Goal: Complete application form: Complete application form

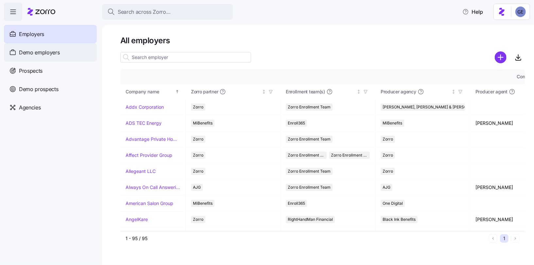
click at [41, 57] on div "Demo employers" at bounding box center [50, 52] width 93 height 18
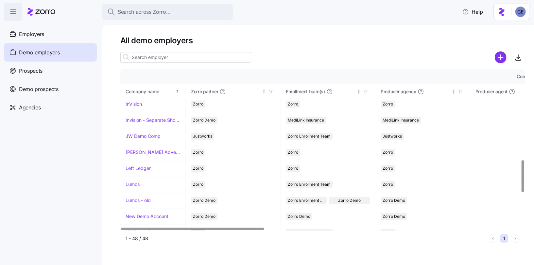
scroll to position [456, 0]
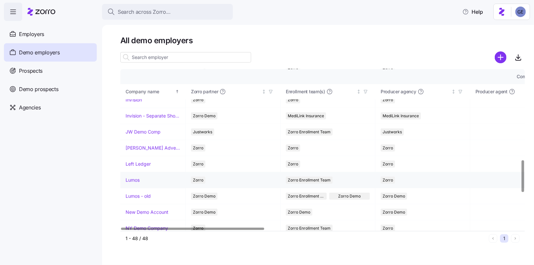
click at [136, 177] on link "Lumos" at bounding box center [133, 180] width 14 height 7
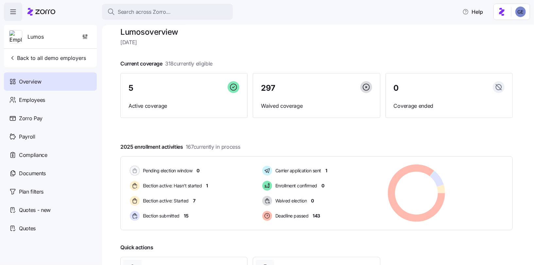
scroll to position [12, 0]
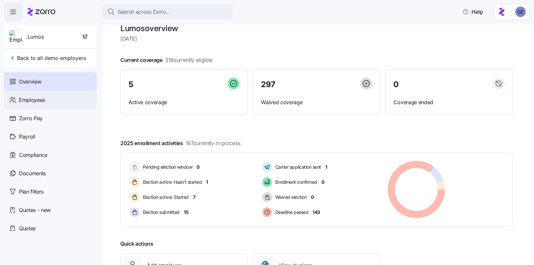
click at [54, 101] on div "Employees" at bounding box center [50, 100] width 93 height 18
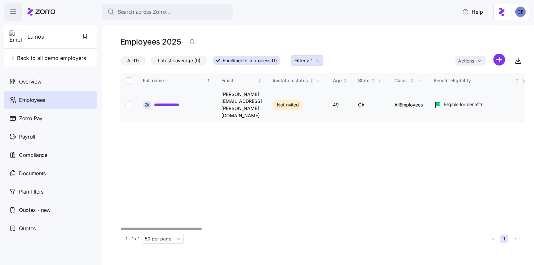
click at [180, 101] on link "**********" at bounding box center [173, 104] width 38 height 7
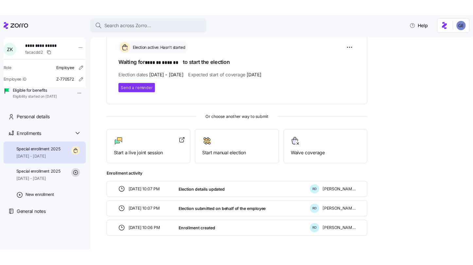
scroll to position [106, 0]
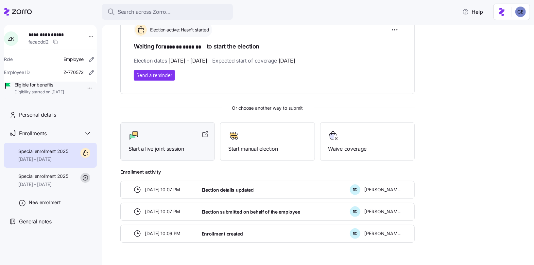
click at [172, 148] on span "Start a live joint session" at bounding box center [168, 149] width 78 height 8
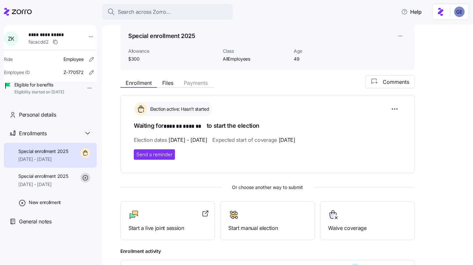
scroll to position [0, 0]
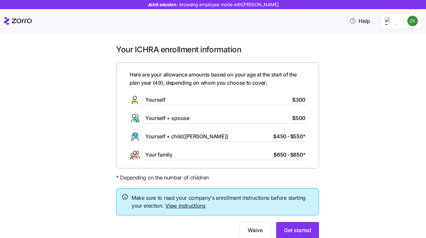
scroll to position [24, 0]
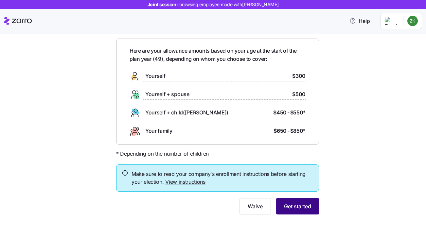
click at [300, 208] on span "Get started" at bounding box center [297, 207] width 27 height 8
click at [298, 208] on span "Get started" at bounding box center [297, 207] width 27 height 8
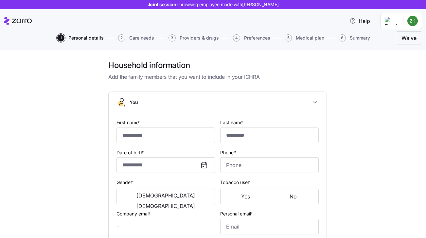
type input "*******"
type input "[PERSON_NAME][EMAIL_ADDRESS][PERSON_NAME][DOMAIN_NAME]"
type input "**********"
checkbox input "true"
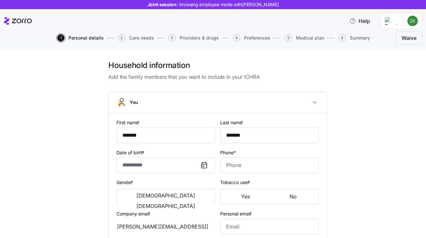
type input "**********"
type input "(917) 774-9941"
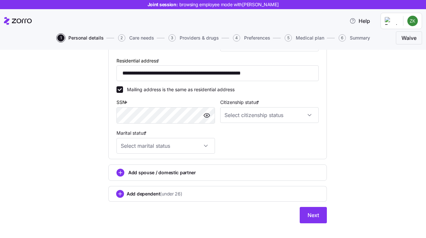
scroll to position [193, 0]
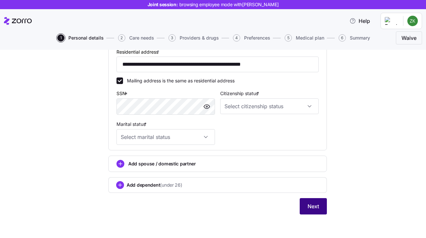
click at [315, 208] on span "Next" at bounding box center [313, 207] width 11 height 8
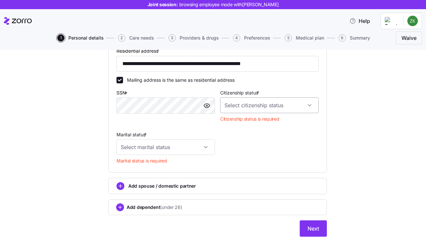
click at [248, 111] on input "Citizenship status *" at bounding box center [269, 106] width 98 height 16
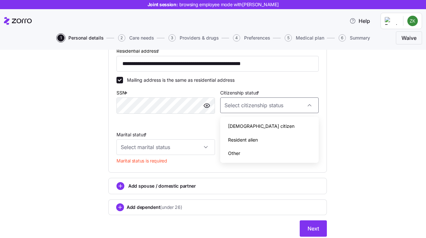
click at [238, 123] on span "US citizen" at bounding box center [261, 126] width 66 height 7
type input "US citizen"
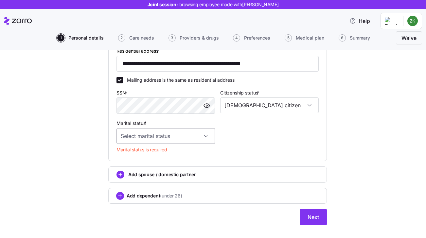
click at [190, 136] on input "Marital status *" at bounding box center [165, 136] width 98 height 16
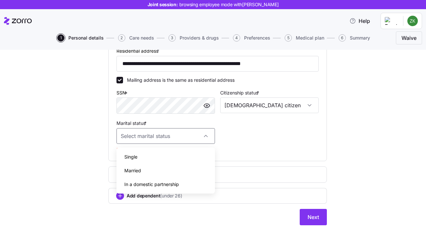
click at [159, 156] on div "Single" at bounding box center [165, 157] width 93 height 14
type input "Single"
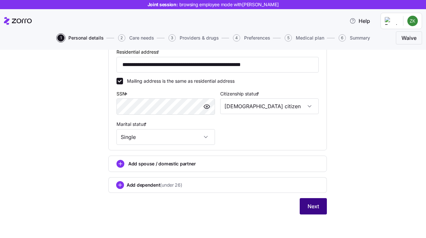
click at [310, 209] on span "Next" at bounding box center [313, 207] width 11 height 8
click at [318, 206] on span "Next" at bounding box center [313, 207] width 11 height 8
click at [306, 211] on button "Next" at bounding box center [313, 206] width 27 height 16
click at [310, 206] on span "Next" at bounding box center [313, 207] width 11 height 8
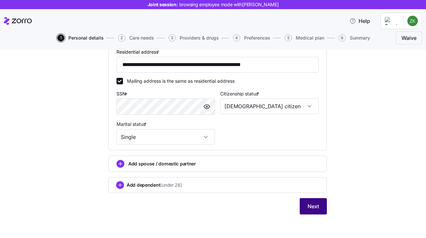
click at [312, 210] on button "Next" at bounding box center [313, 206] width 27 height 16
click at [314, 200] on button "Next" at bounding box center [313, 206] width 27 height 16
